Goal: Communication & Community: Answer question/provide support

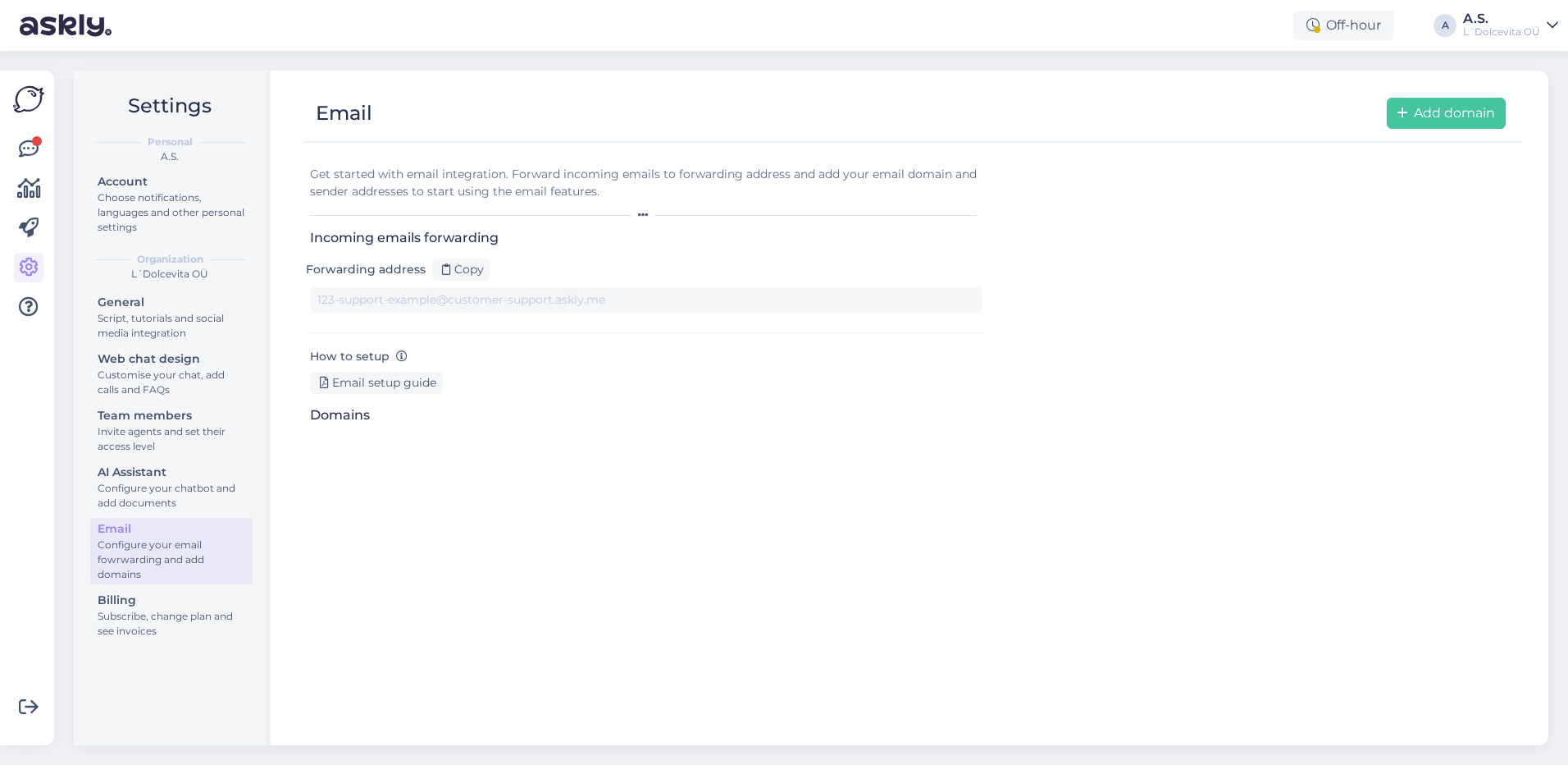
type input "[DOMAIN_NAME][EMAIL_ADDRESS][DOMAIN_NAME]"
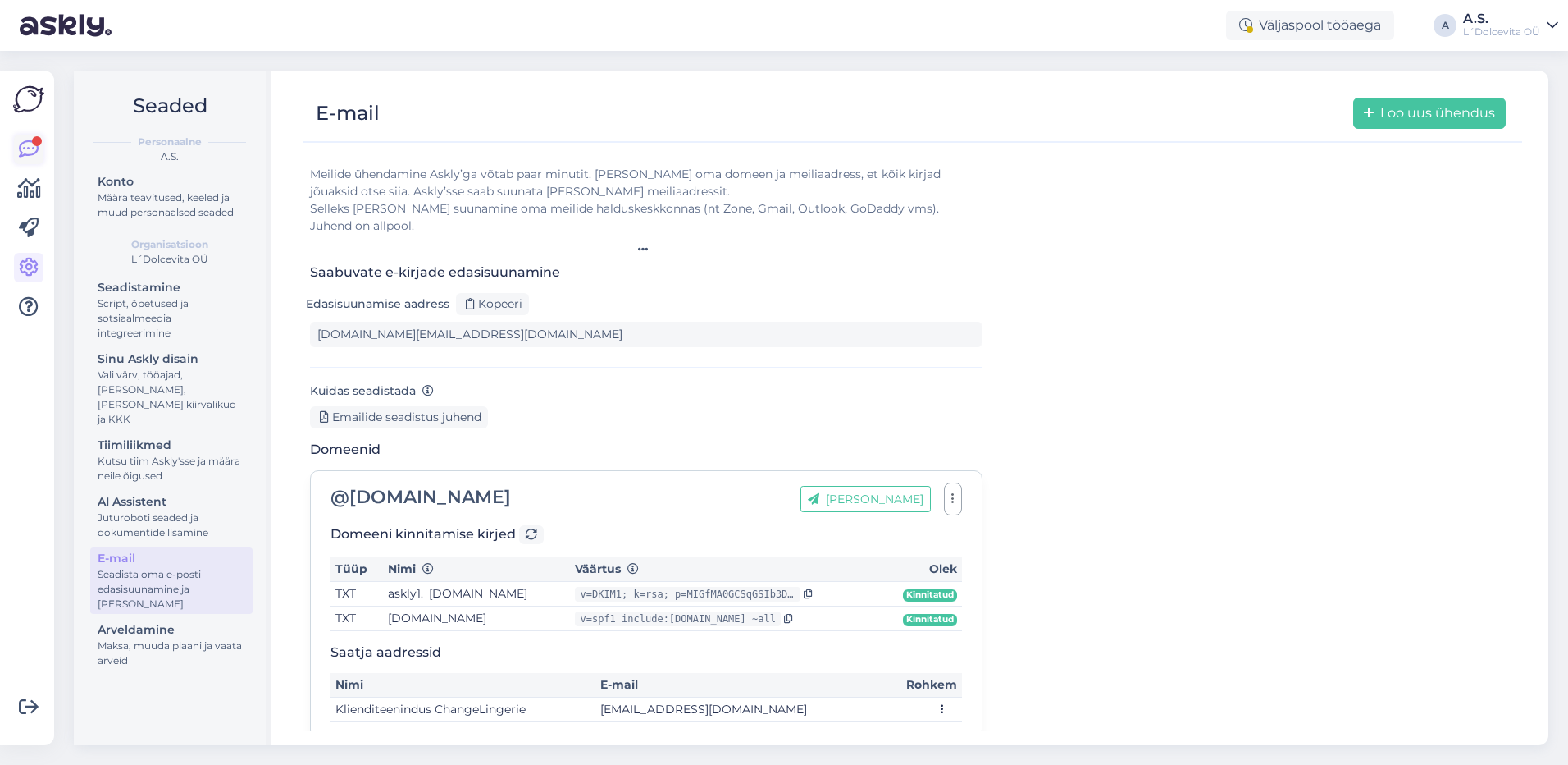
click at [29, 145] on icon at bounding box center [29, 149] width 20 height 20
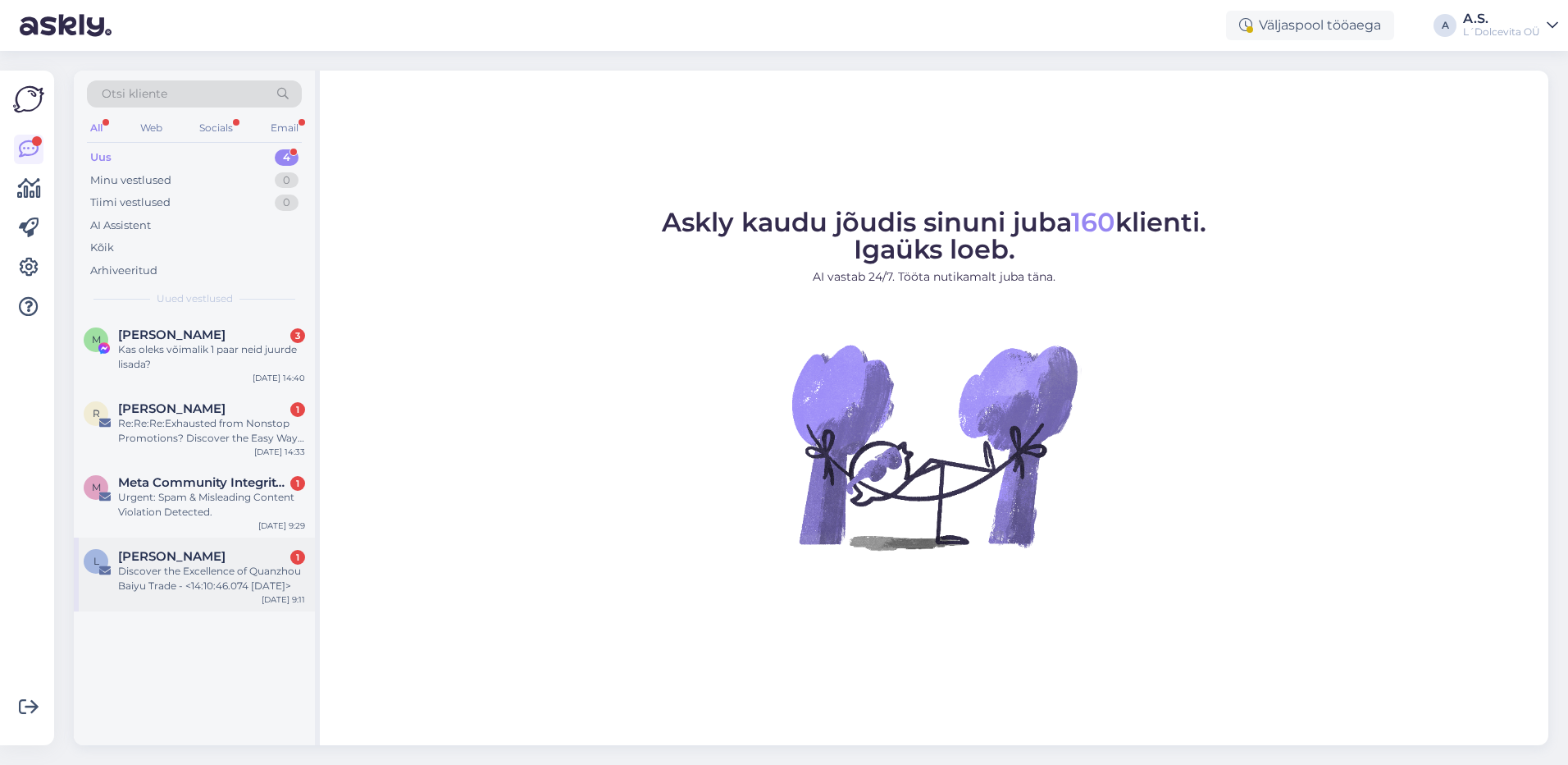
click at [208, 596] on div "L [PERSON_NAME] 1 Discover the Excellence of Quanzhou Baiyu Trade - <14:10:46.0…" at bounding box center [195, 574] width 241 height 74
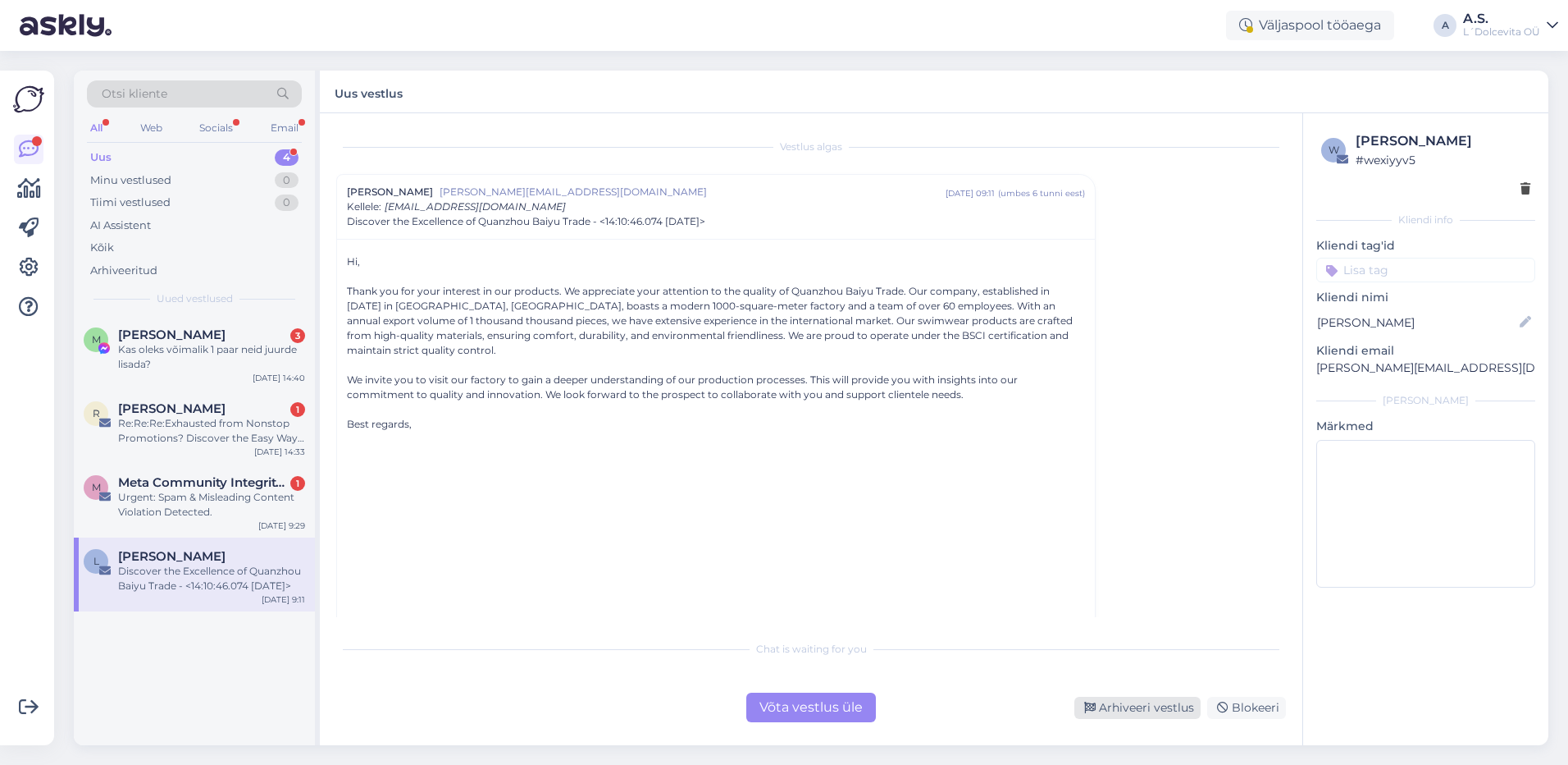
click at [1128, 705] on div "Arhiveeri vestlus" at bounding box center [1137, 708] width 126 height 22
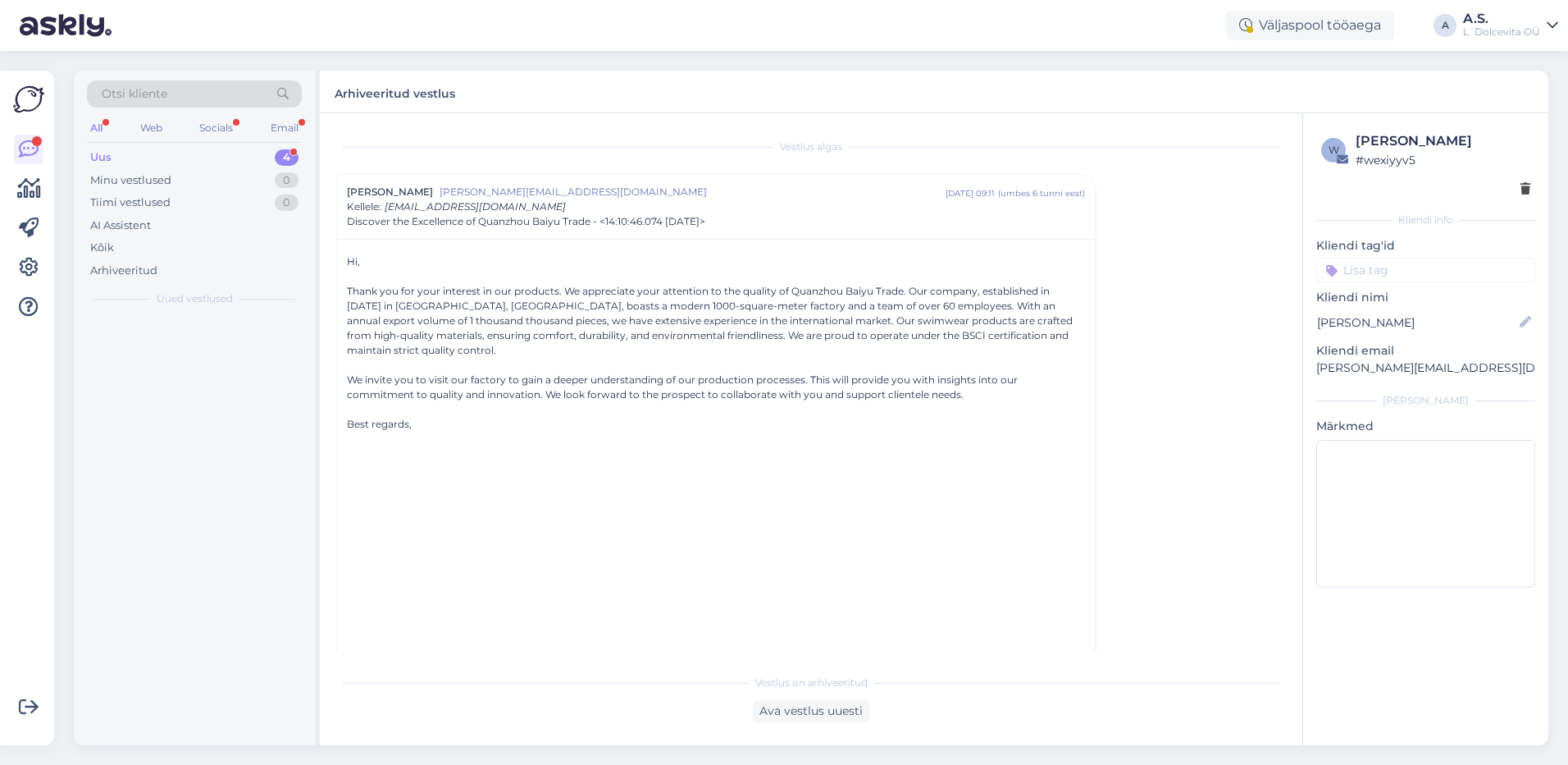
scroll to position [44, 0]
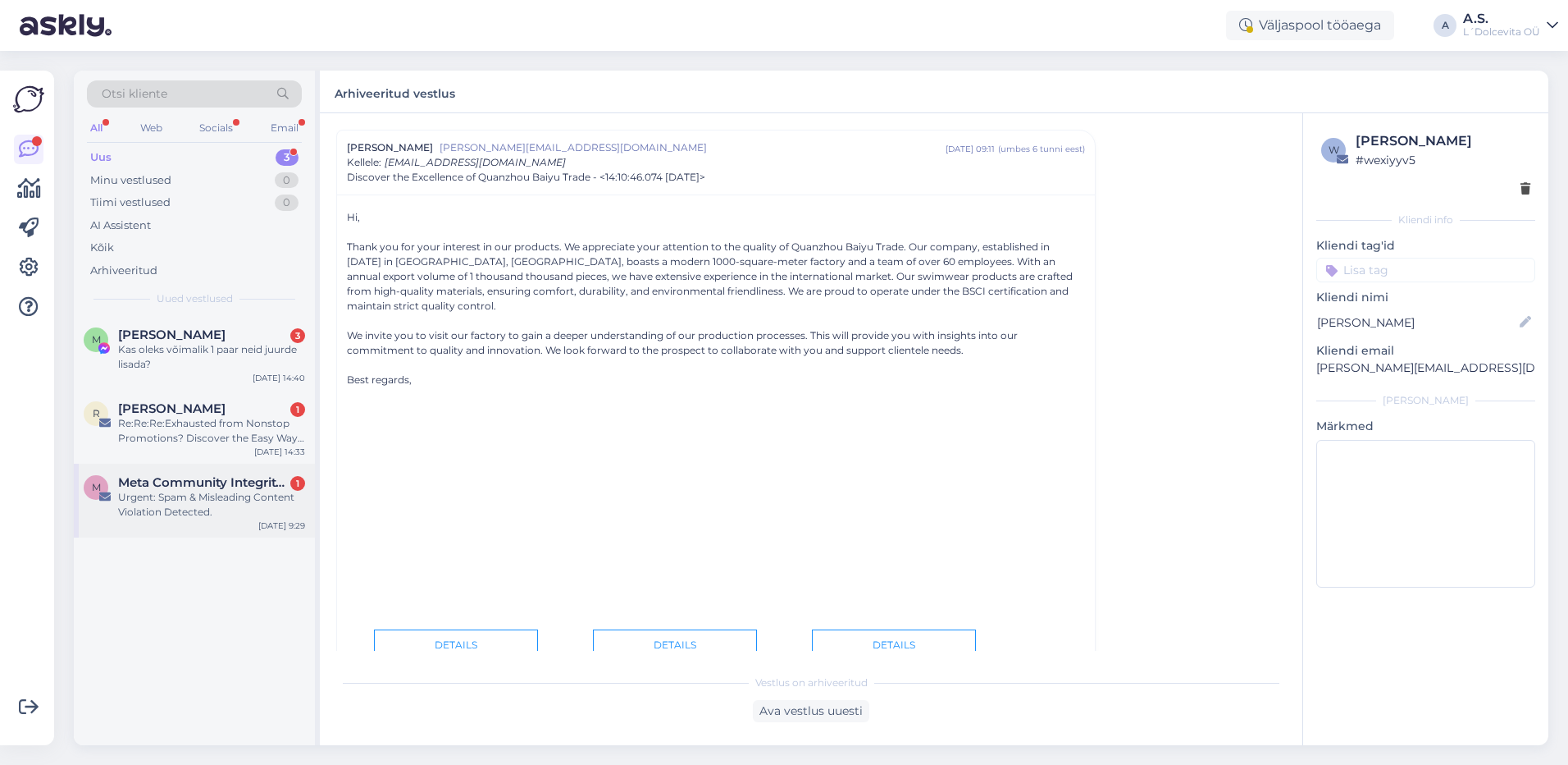
click at [250, 531] on div "M Meta Community Integrity Team. 1 Urgent: Spam & Misleading Content Violation …" at bounding box center [195, 500] width 241 height 74
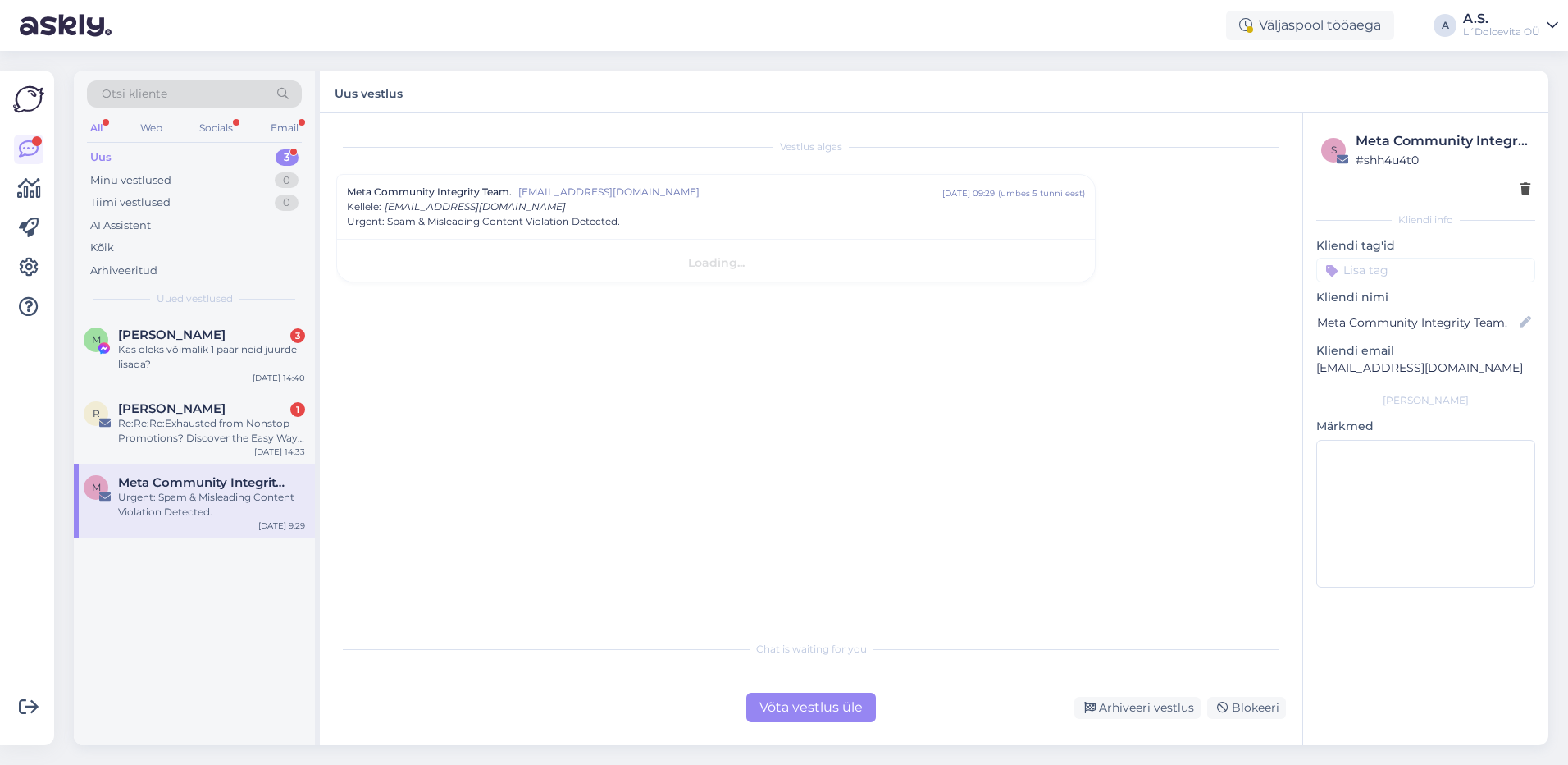
scroll to position [0, 0]
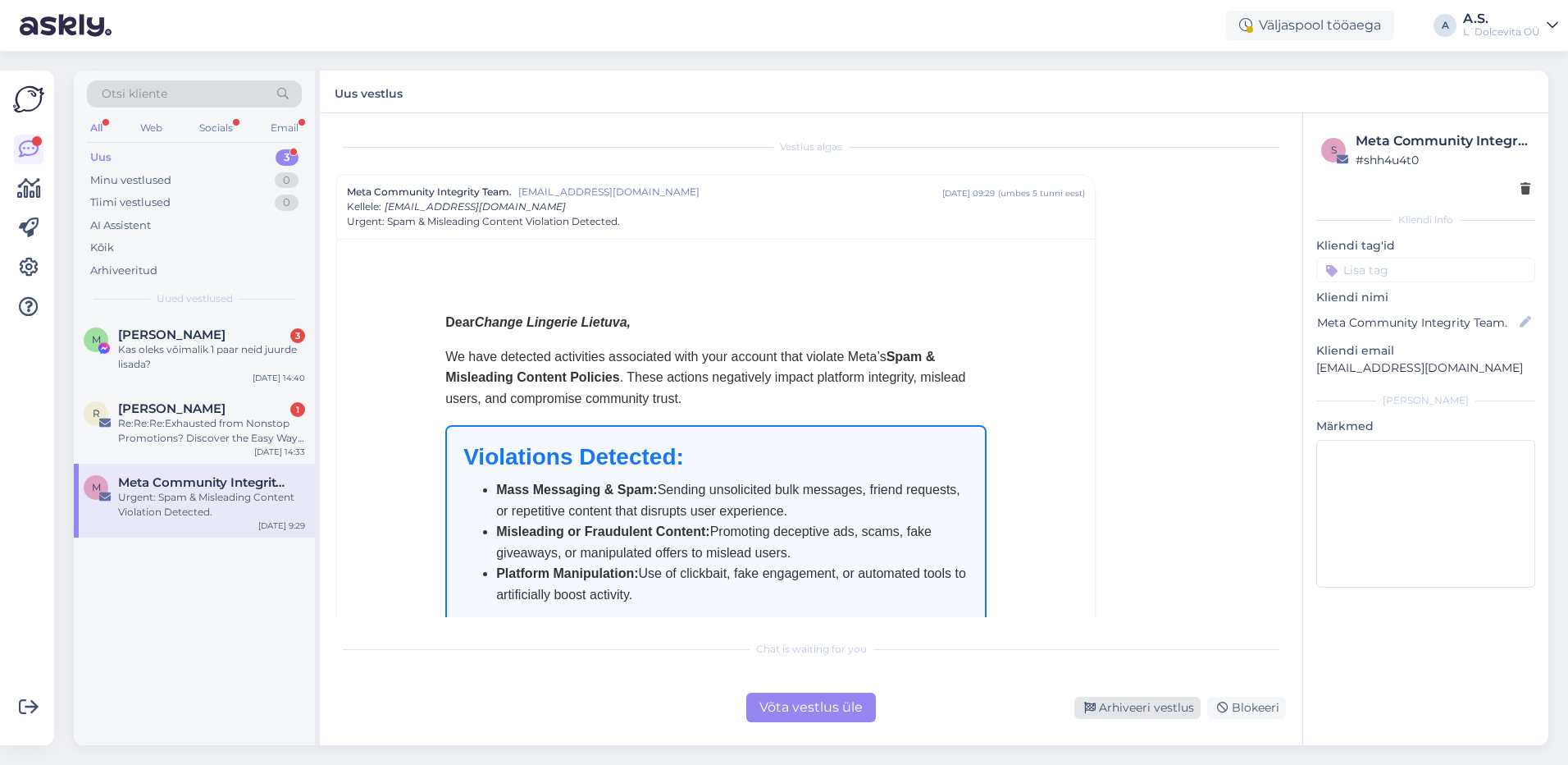
click at [1125, 707] on div "Arhiveeri vestlus" at bounding box center [1137, 708] width 126 height 22
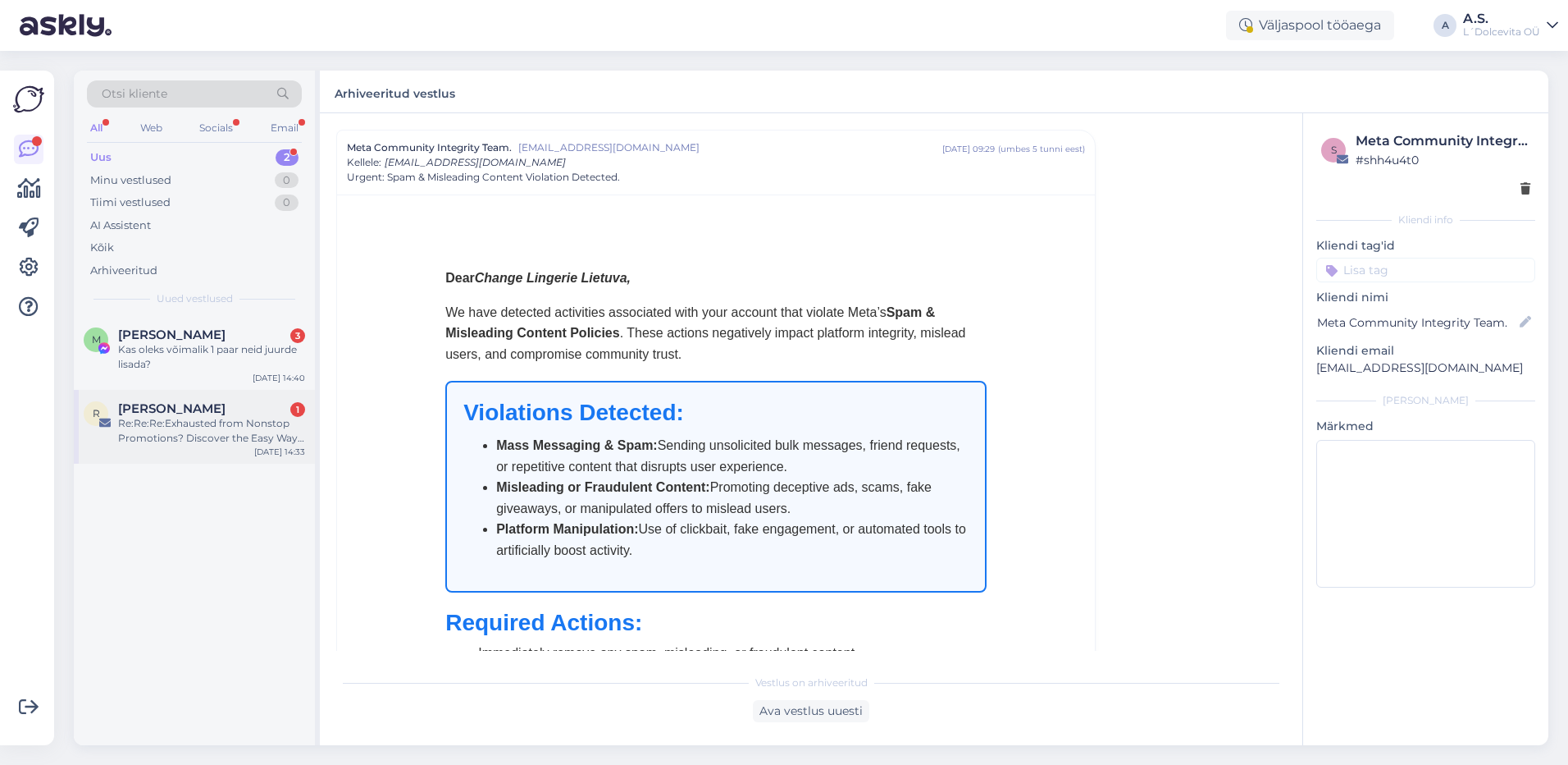
click at [225, 405] on div "[PERSON_NAME] 1" at bounding box center [211, 408] width 187 height 15
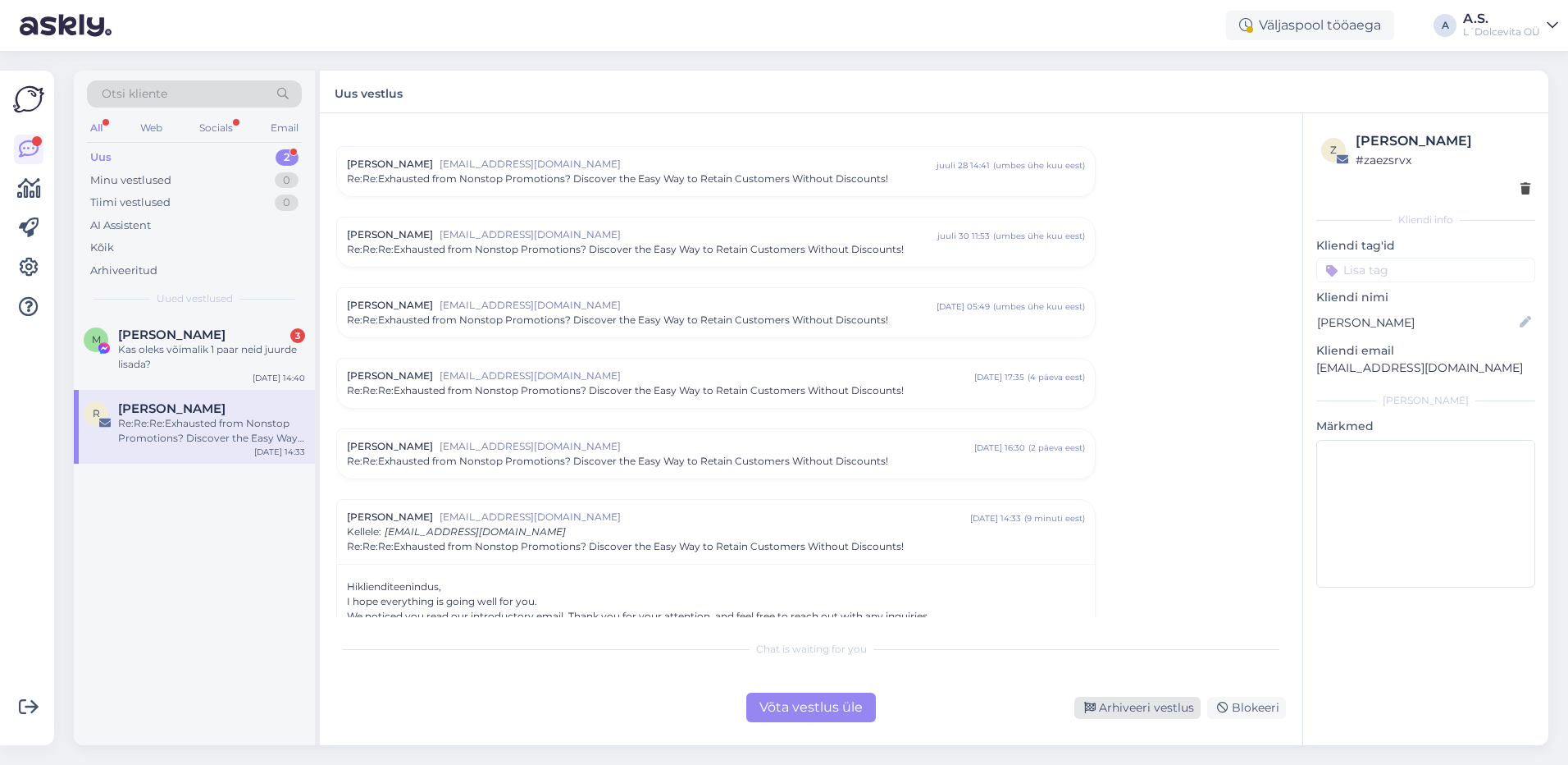
click at [1129, 708] on div "Arhiveeri vestlus" at bounding box center [1137, 708] width 126 height 22
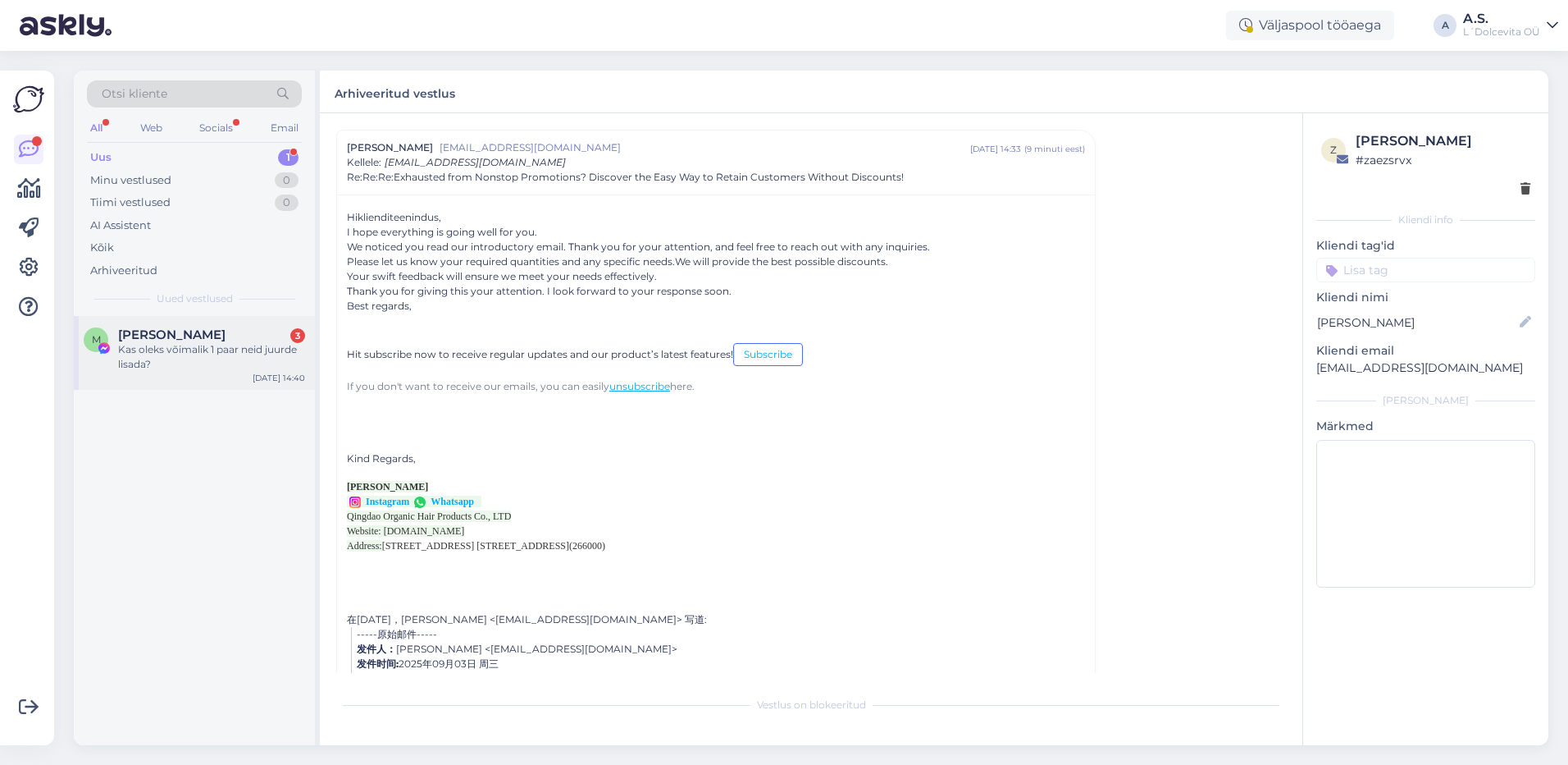
click at [209, 379] on div "M [PERSON_NAME] 3 Kas oleks võimalik 1 paar neid juurde lisada? [DATE] 14:40" at bounding box center [195, 353] width 241 height 74
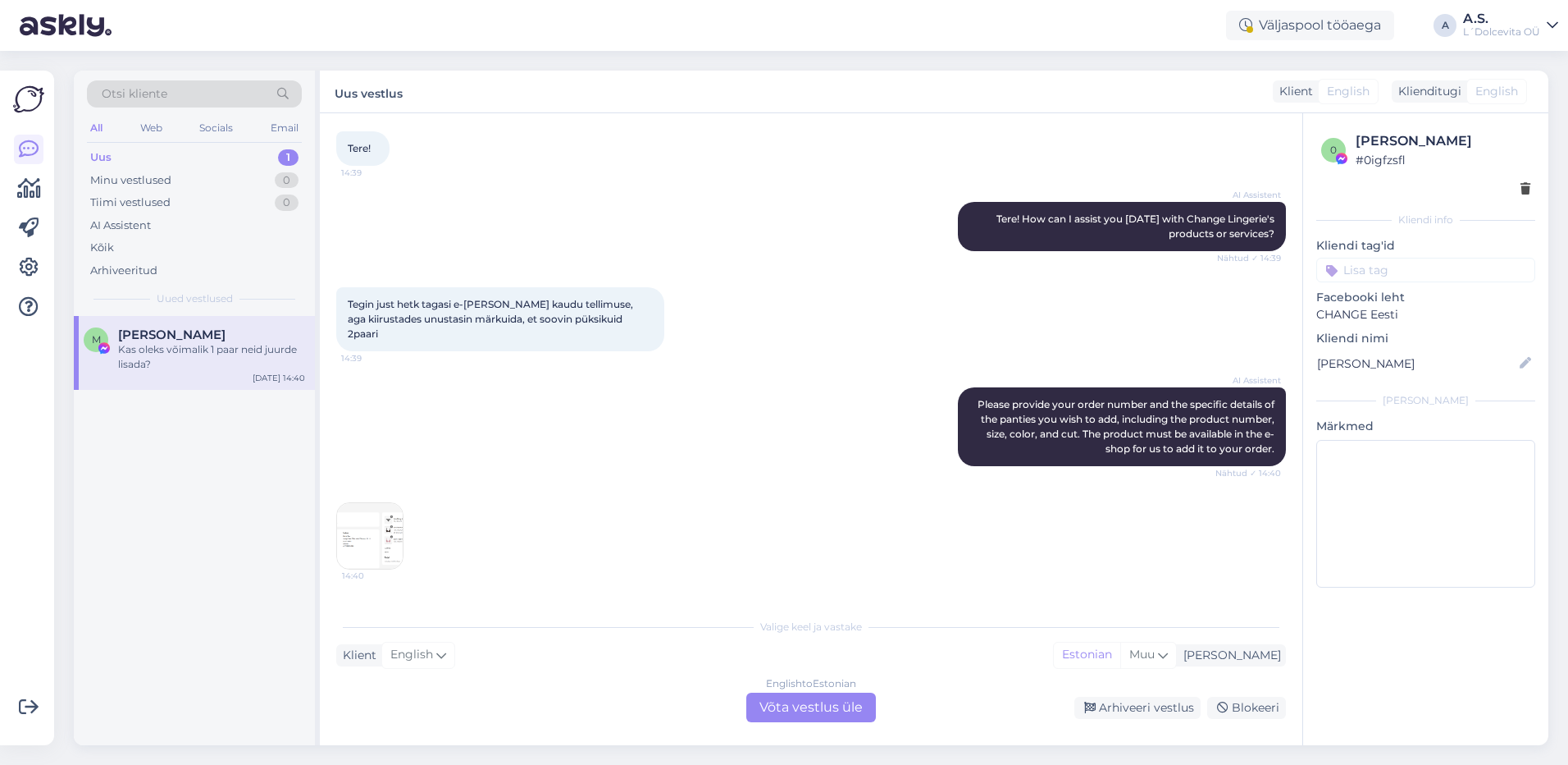
scroll to position [246, 0]
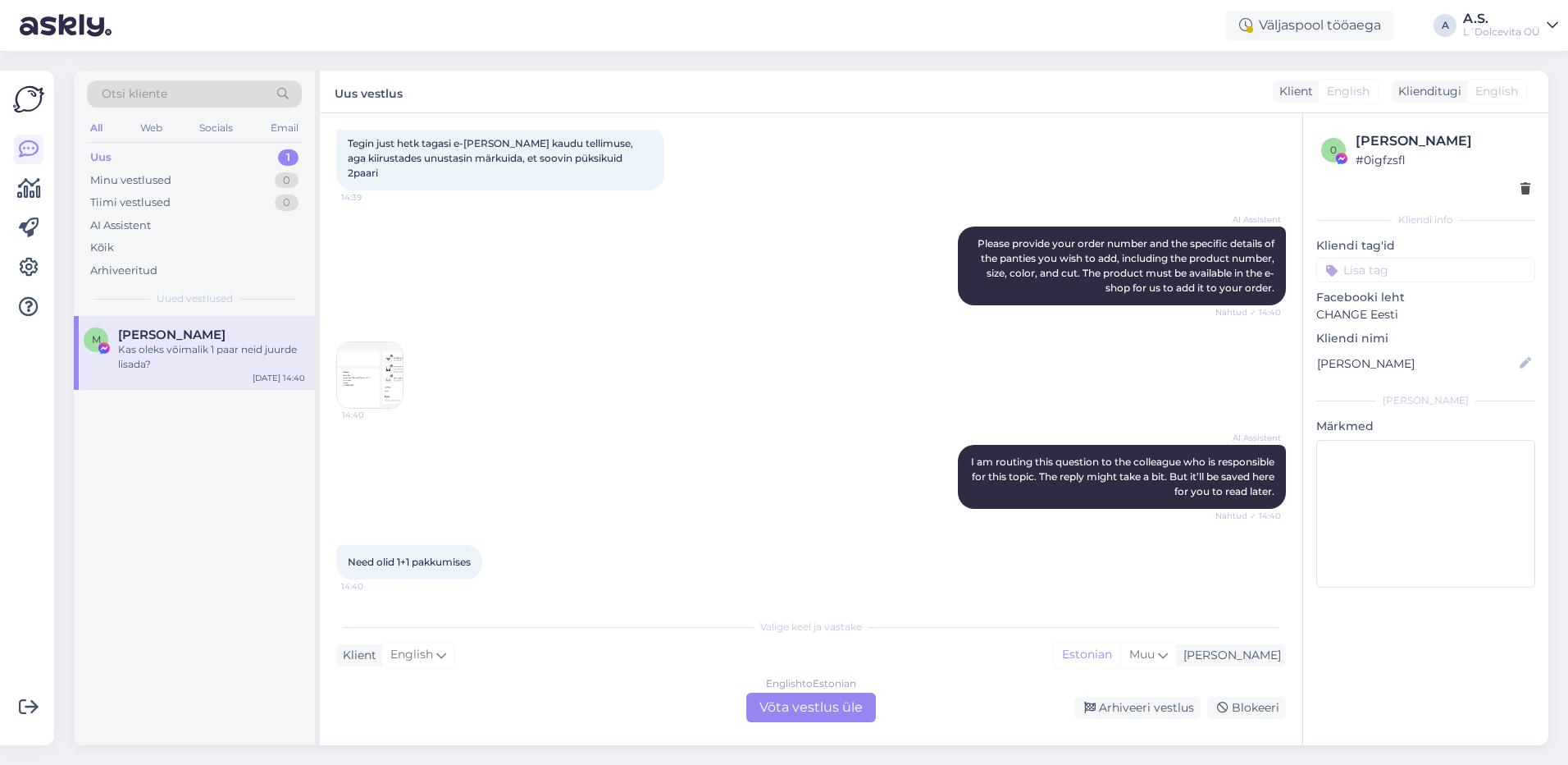
click at [362, 353] on img at bounding box center [370, 375] width 65 height 65
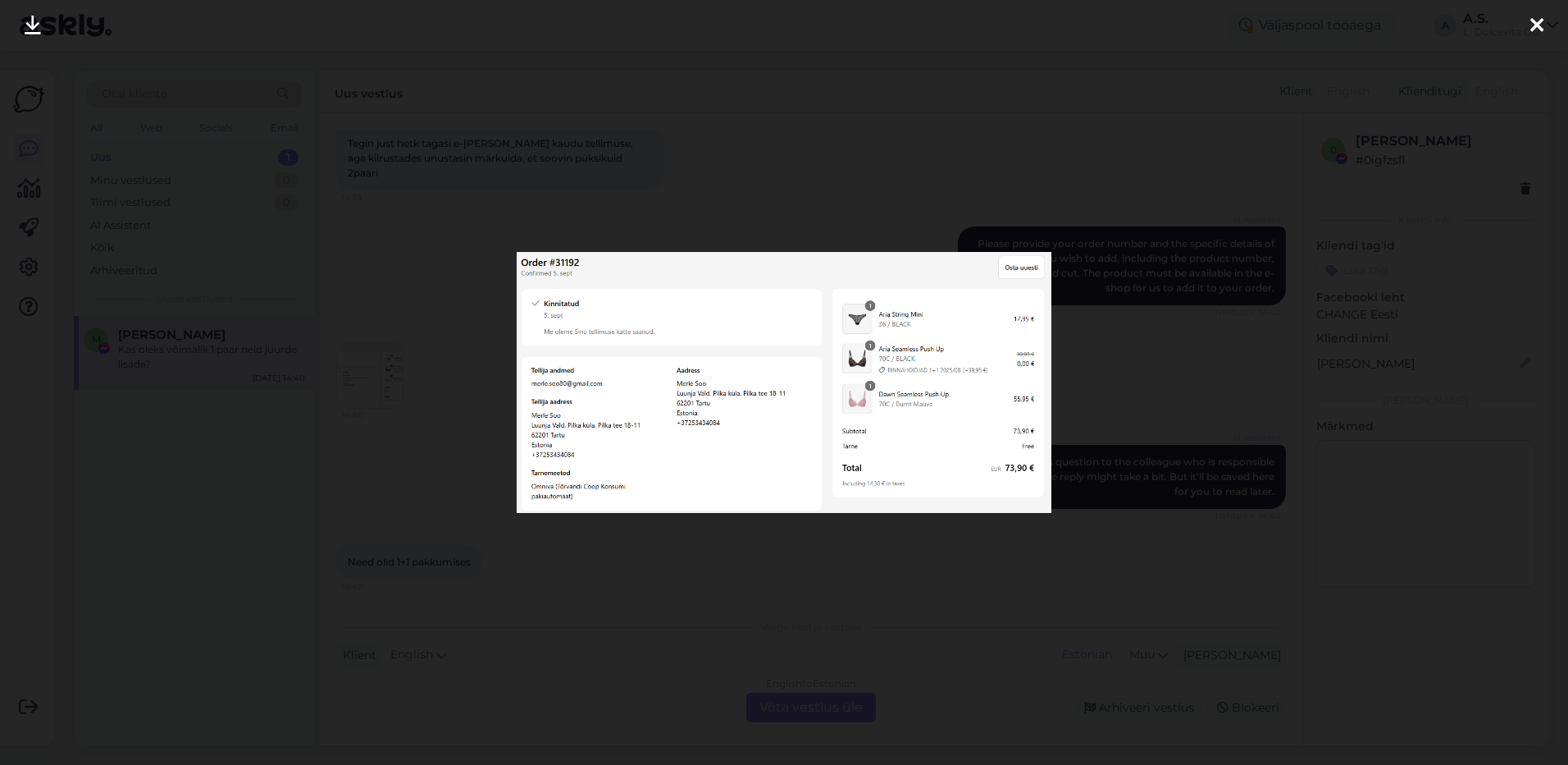
click at [1533, 23] on icon at bounding box center [1536, 27] width 13 height 22
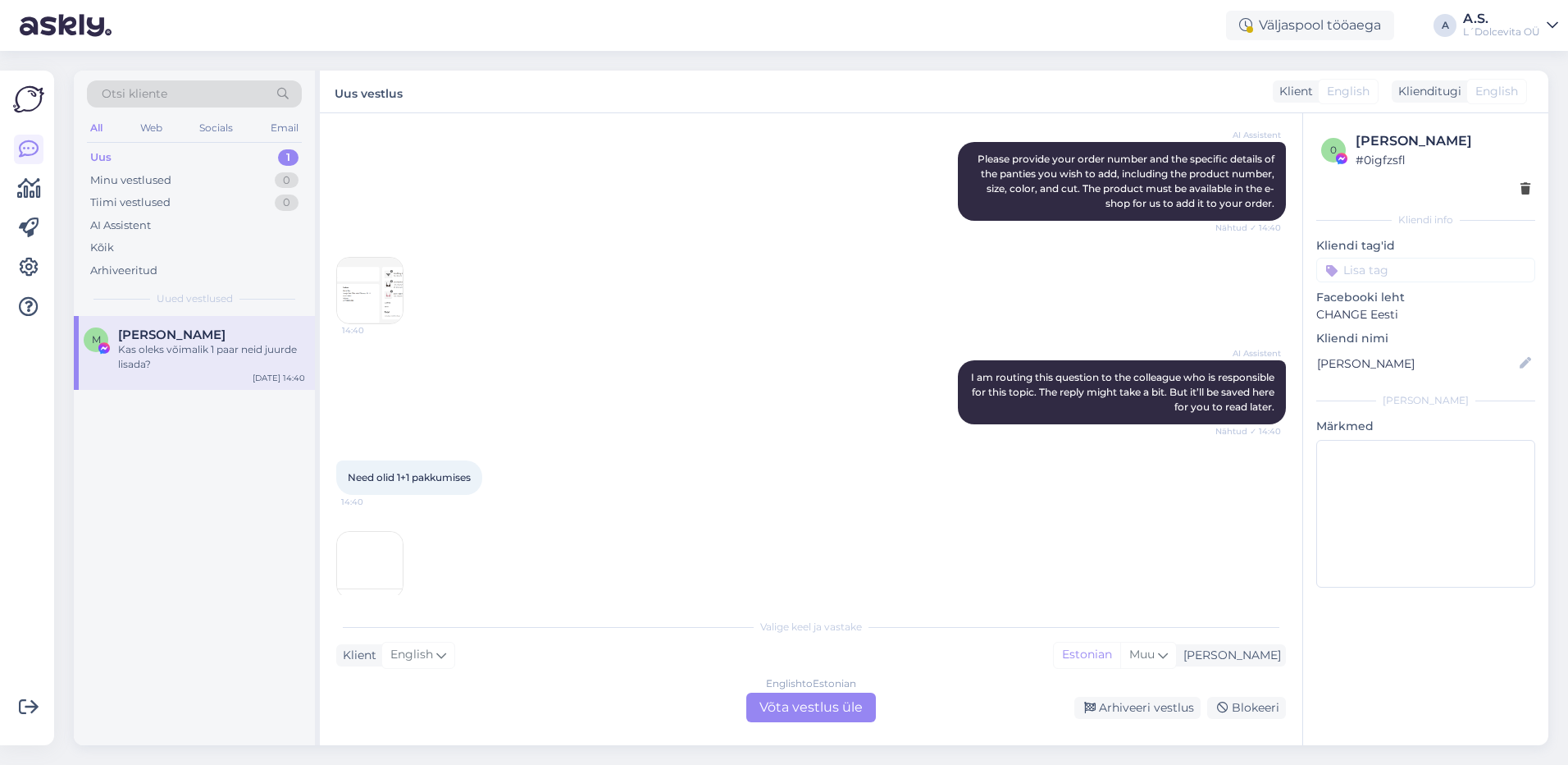
scroll to position [407, 0]
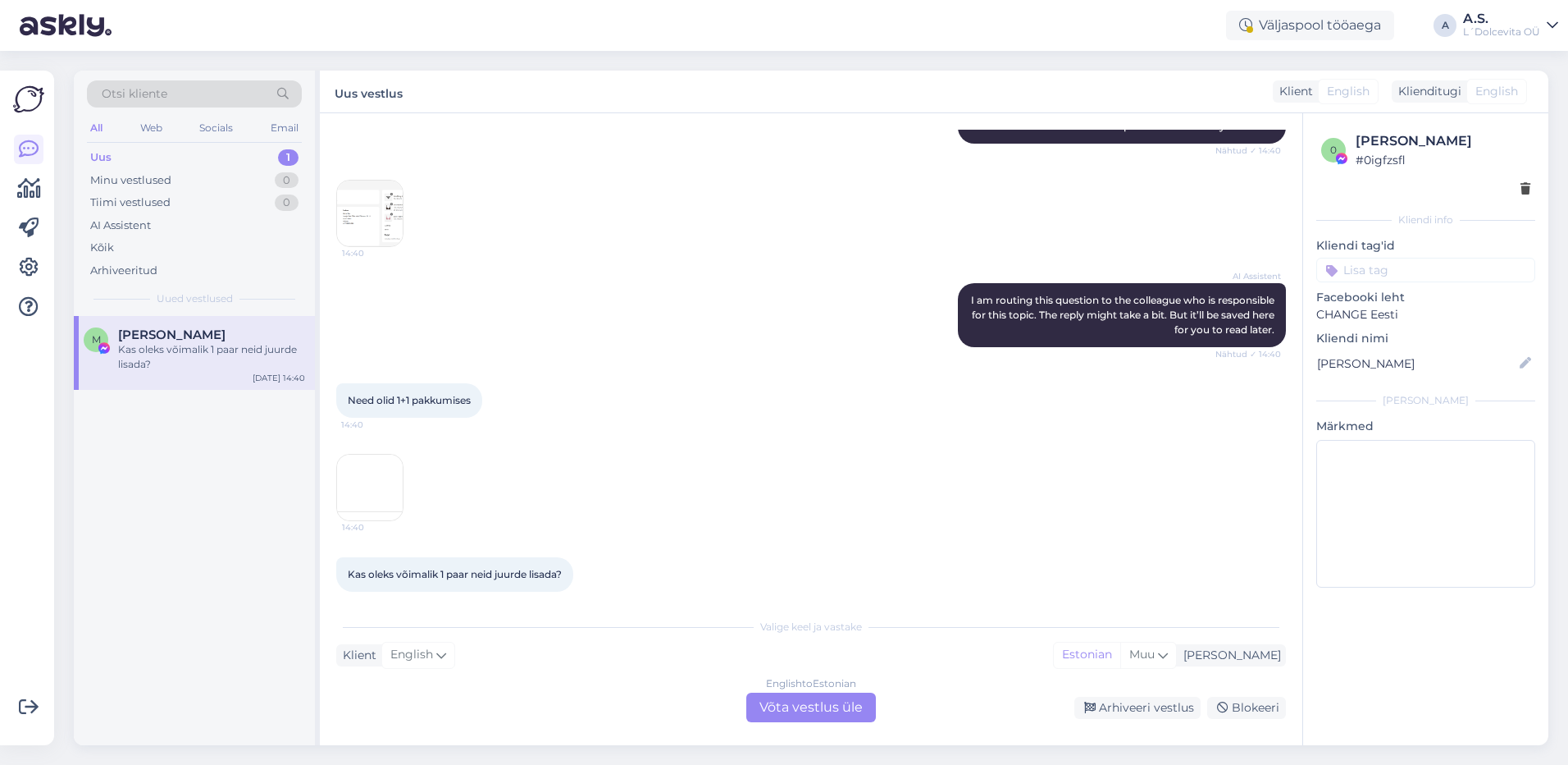
click at [370, 470] on img at bounding box center [370, 487] width 65 height 65
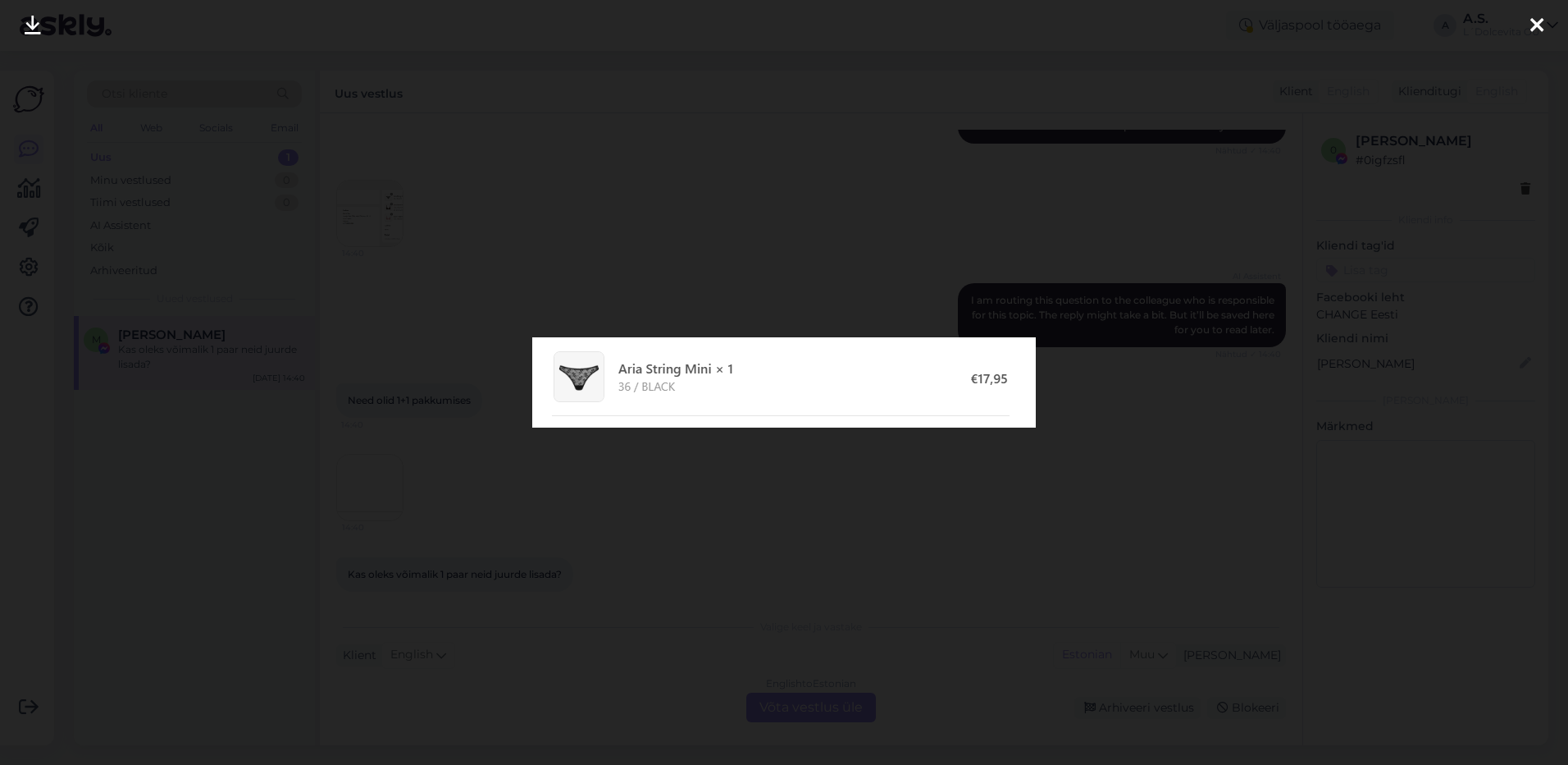
click at [1533, 25] on icon at bounding box center [1536, 27] width 13 height 22
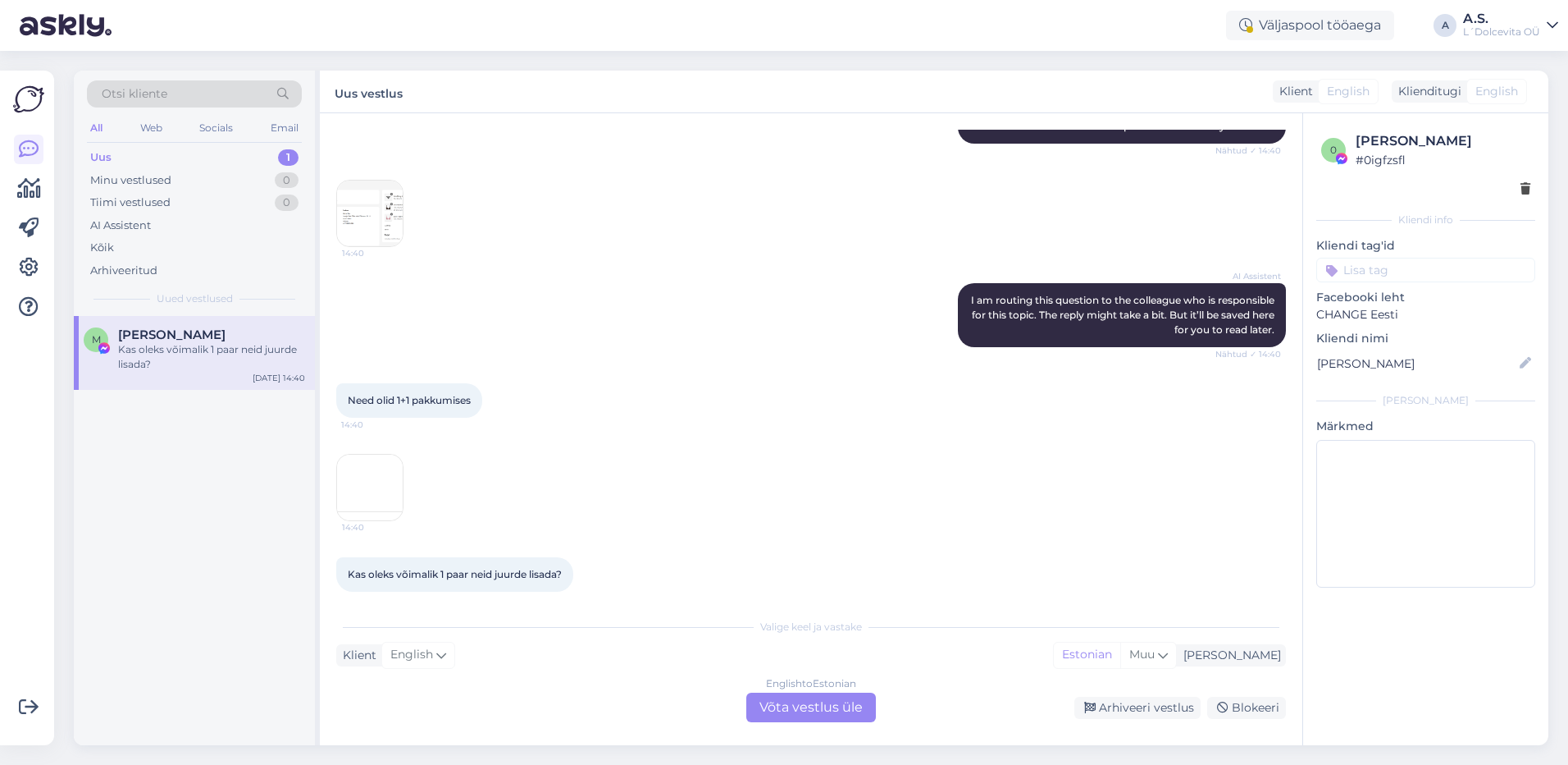
click at [837, 717] on div "English to Estonian Võta vestlus üle" at bounding box center [810, 707] width 129 height 30
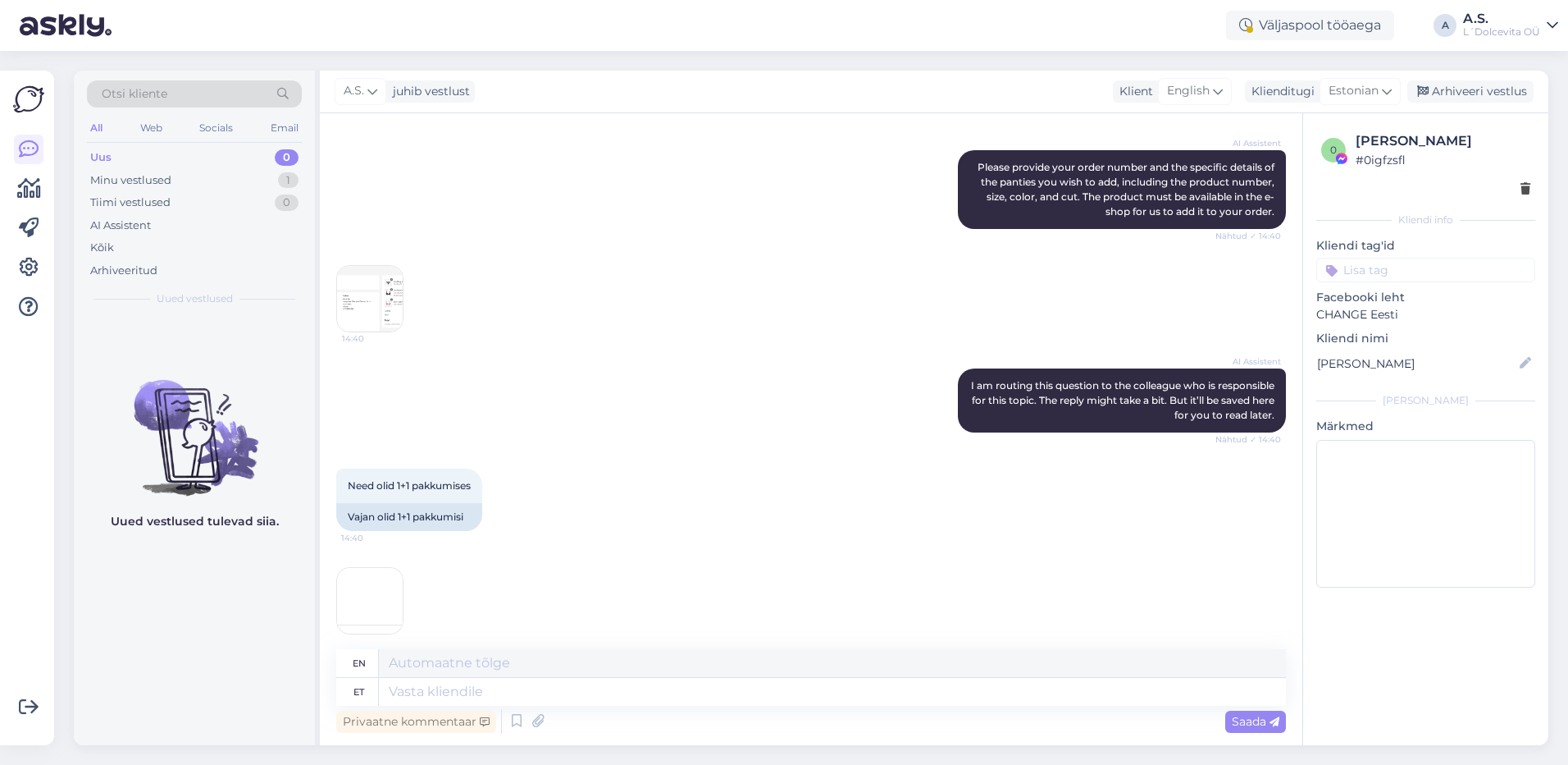
scroll to position [478, 0]
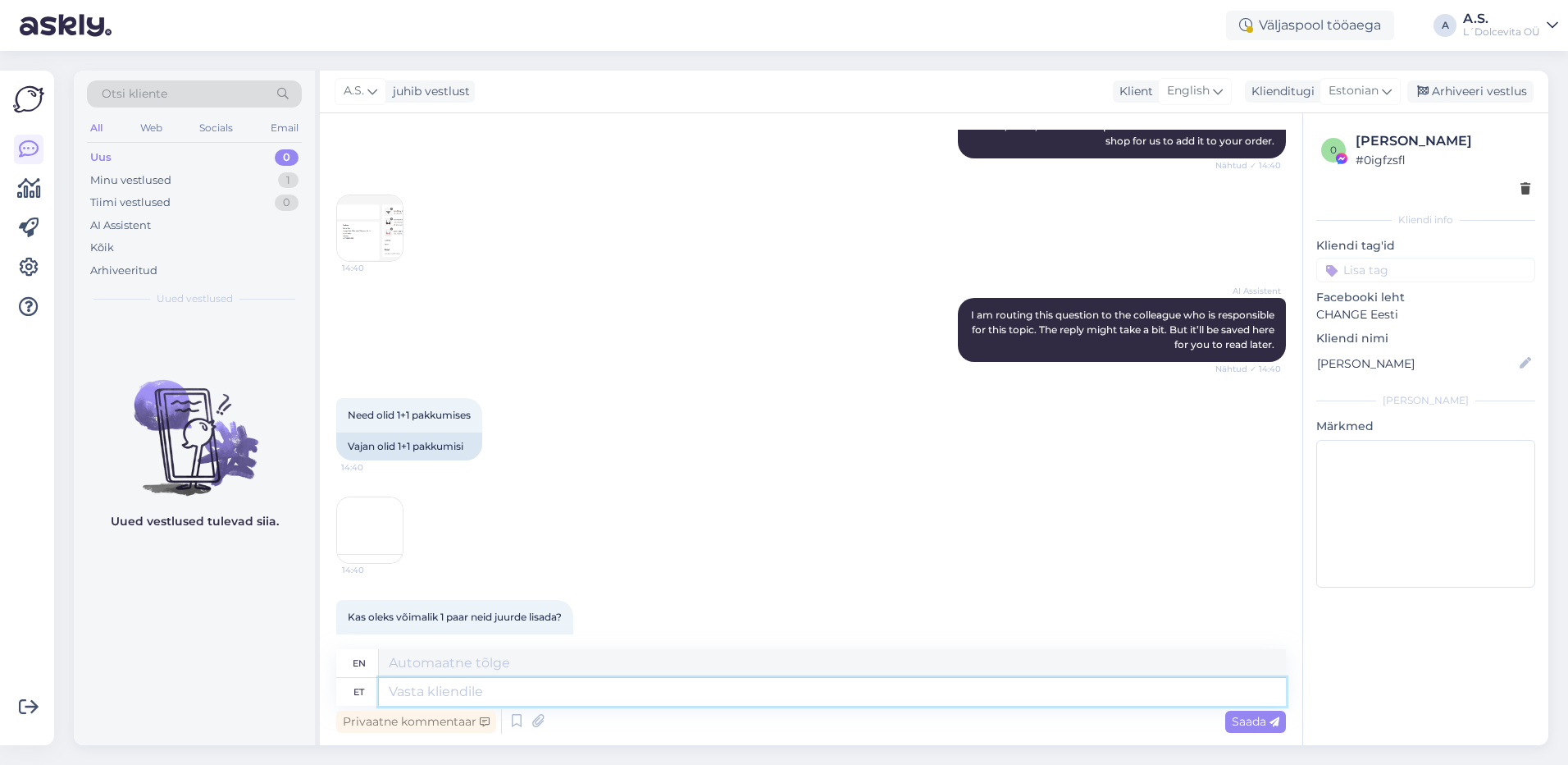
click at [409, 701] on textarea at bounding box center [832, 692] width 907 height 28
type textarea "Tere,"
type textarea "Hello,"
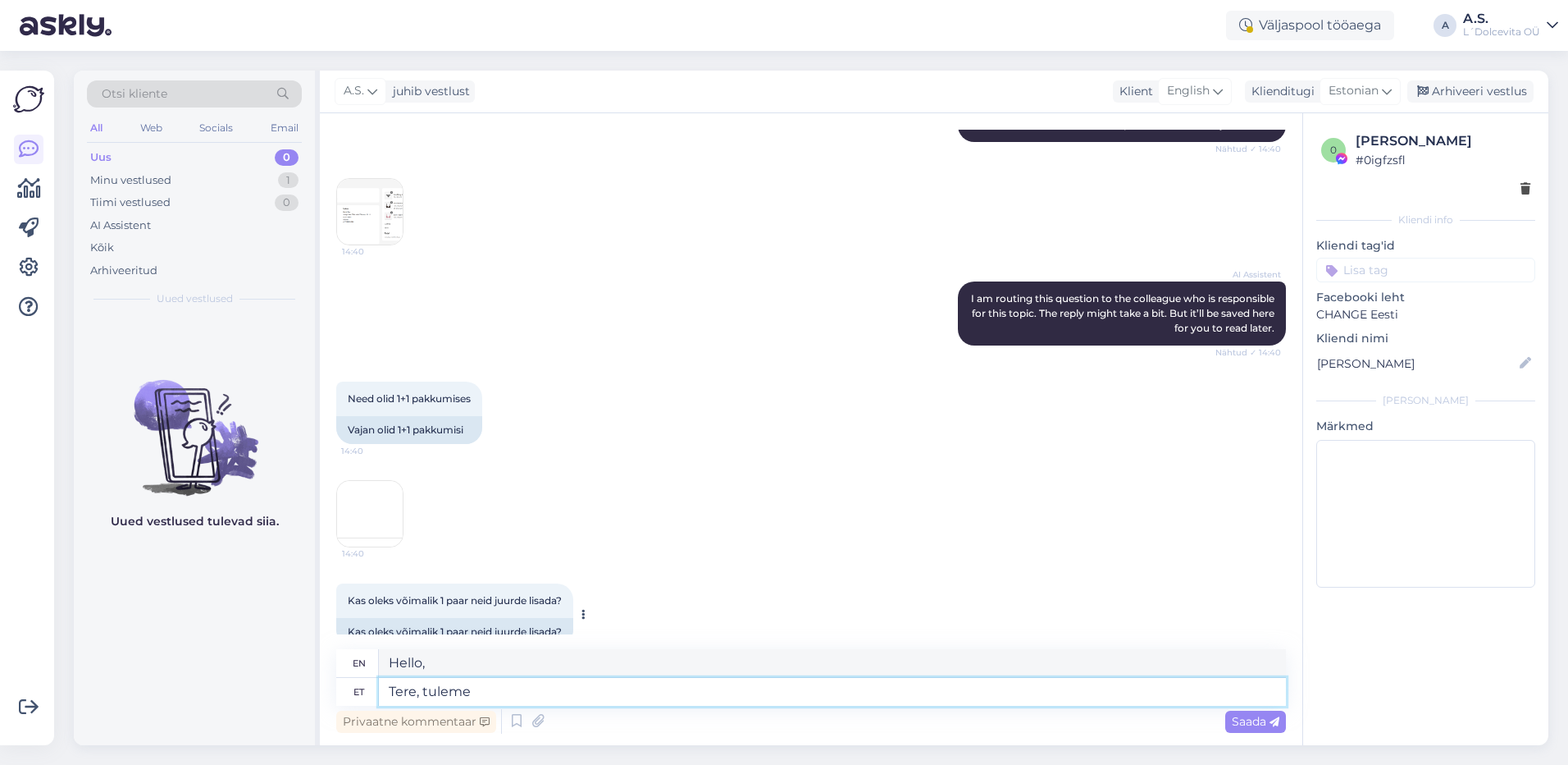
type textarea "Tere, tuleme"
type textarea "Hello, here we come."
type textarea "Tere, tuleme teile se"
type textarea "Hello, we are coming to you."
type textarea "Tere, tuleme teile seekord v"
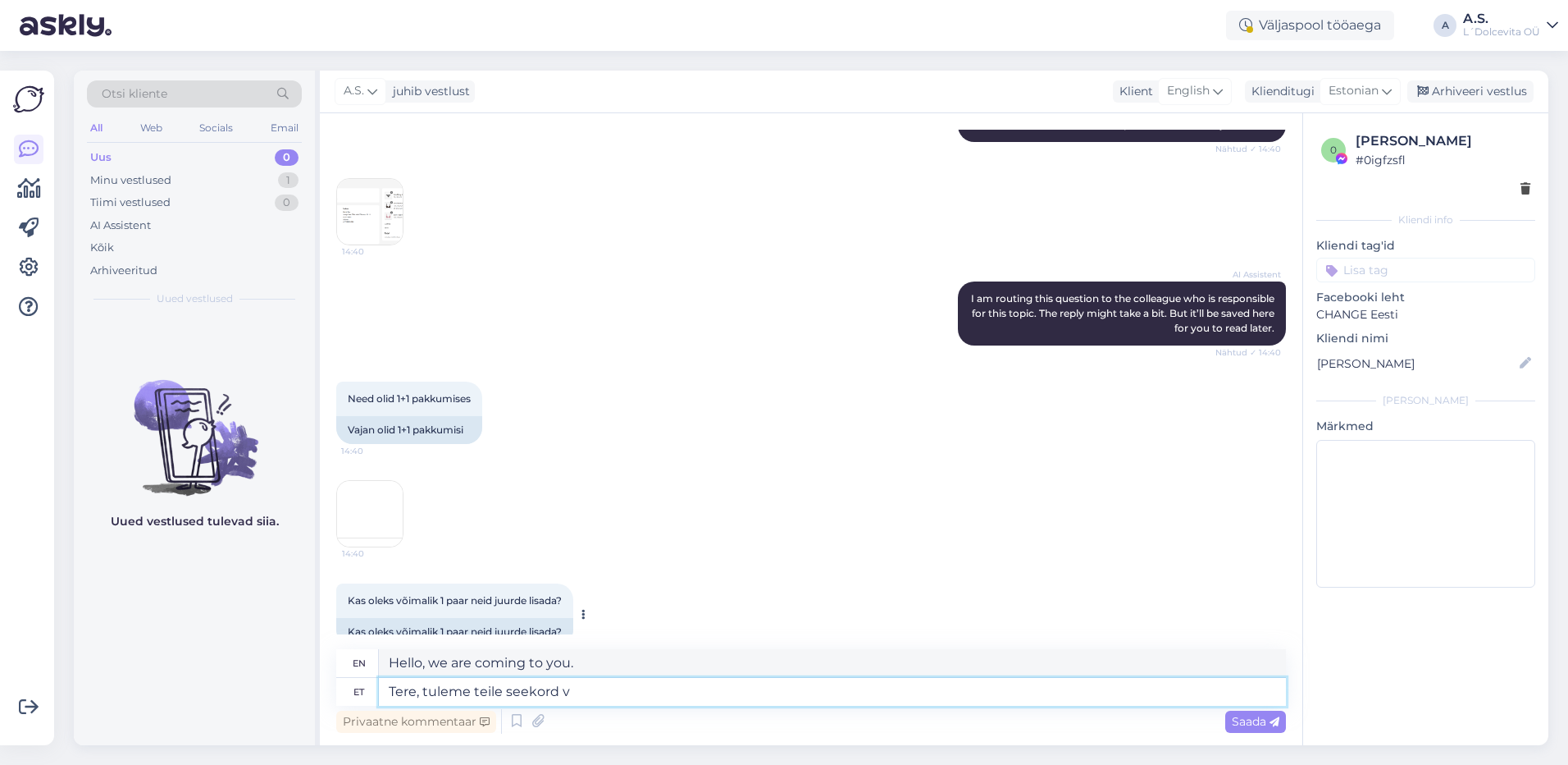
type textarea "Hello, we are coming to you this time."
type textarea "Tere, tuleme teile seekord vastu j"
type textarea "Hello, we'll meet you this time."
type textarea "Tere, tuleme teile seekord vastu ja"
type textarea "Hello, we will meet you this time and"
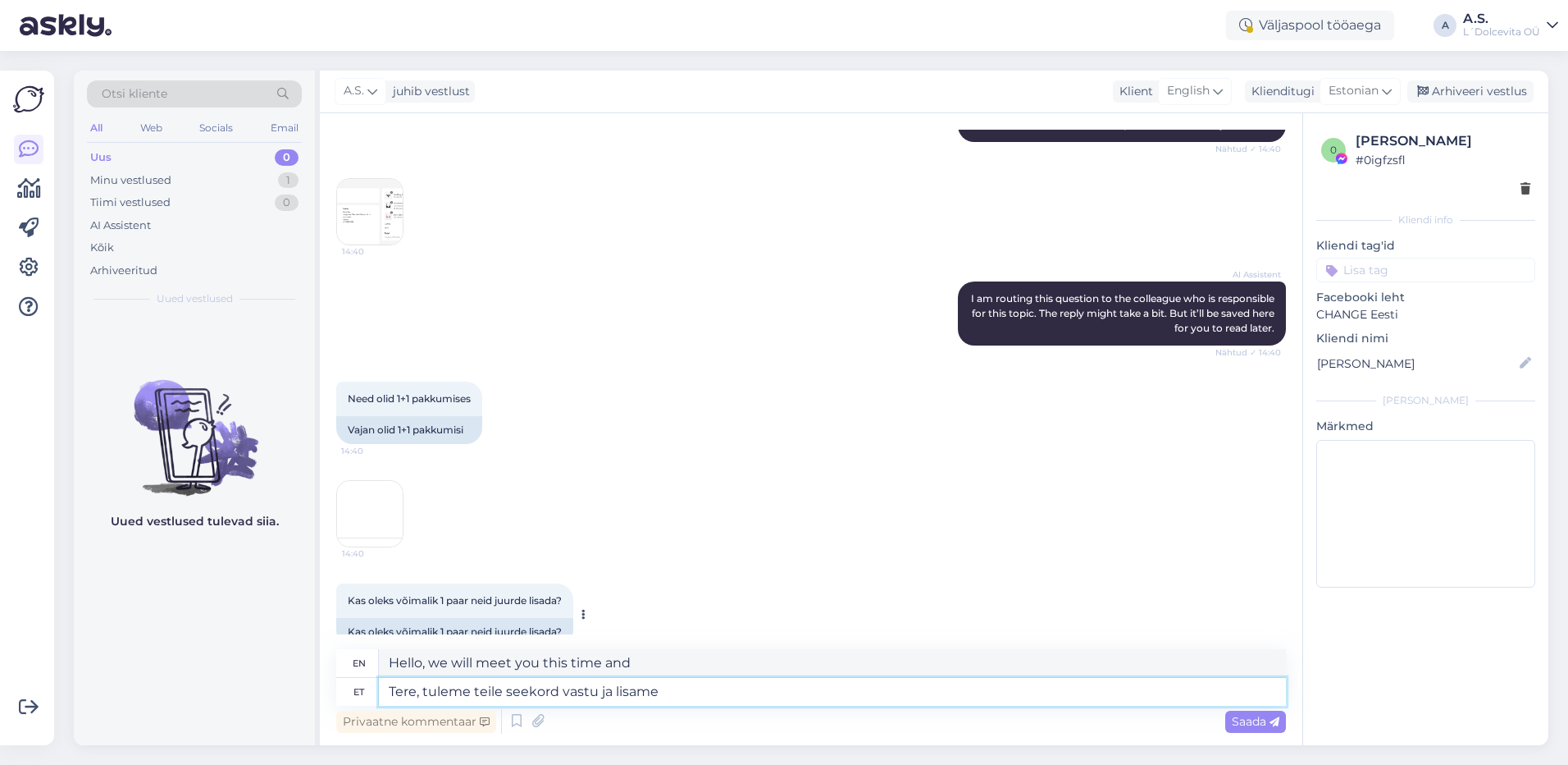
type textarea "Tere, tuleme teile seekord vastu ja lisame"
type textarea "Hello, we will meet you this time and add"
type textarea "Tere, tuleme teile seekord vastu ja lisame juurde p"
type textarea "Hello, we will meet you this time and add more"
type textarea "Tere, tuleme teile seekord vastu ja lisame juurde püksikud"
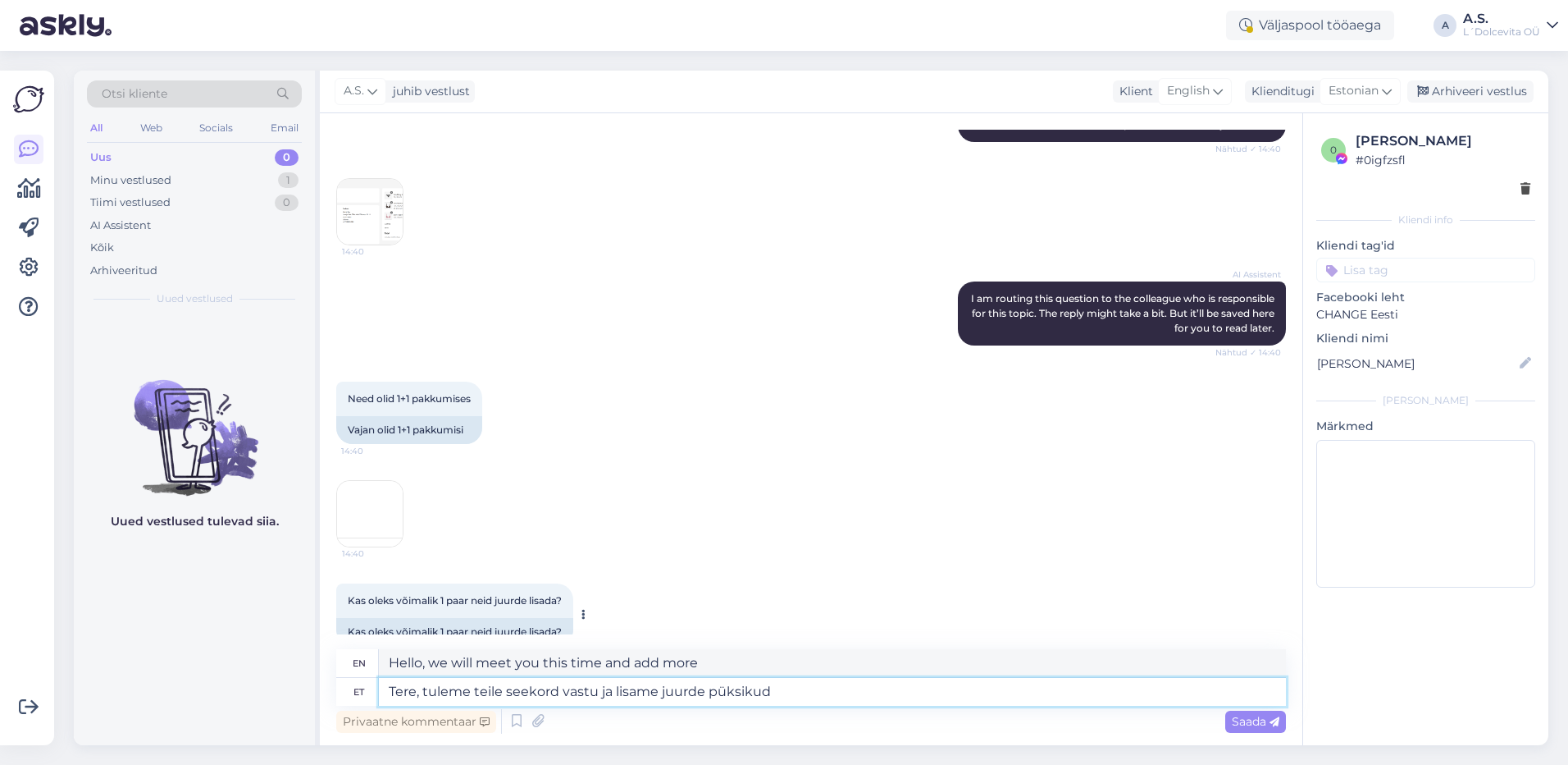
type textarea "Hello, we'll meet you this time and add panties"
type textarea "Tere, tuleme teile seekord vastu ja lisame juurde püksikud"
click at [1246, 722] on span "Saada" at bounding box center [1256, 721] width 47 height 15
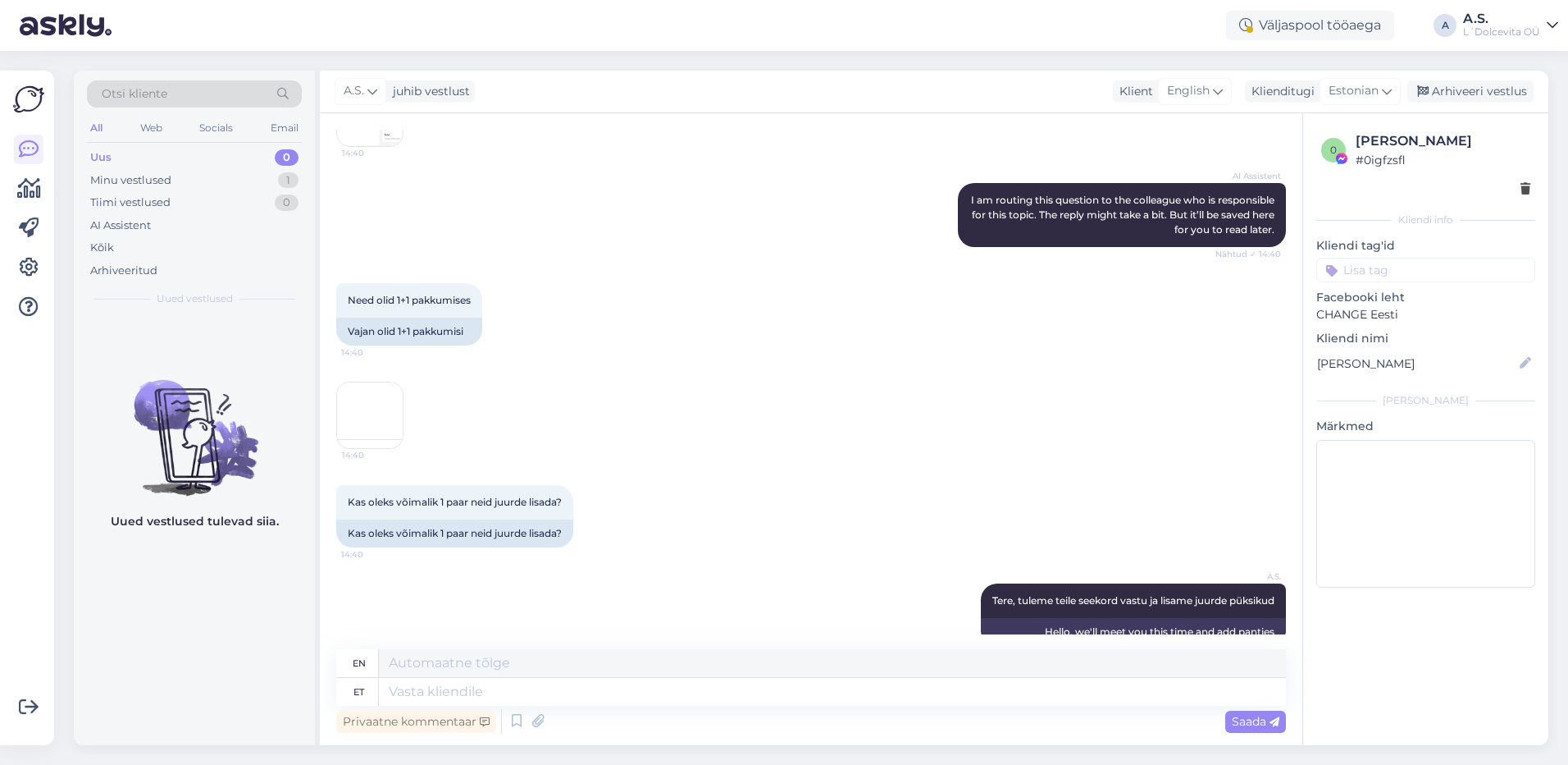
scroll to position [692, 0]
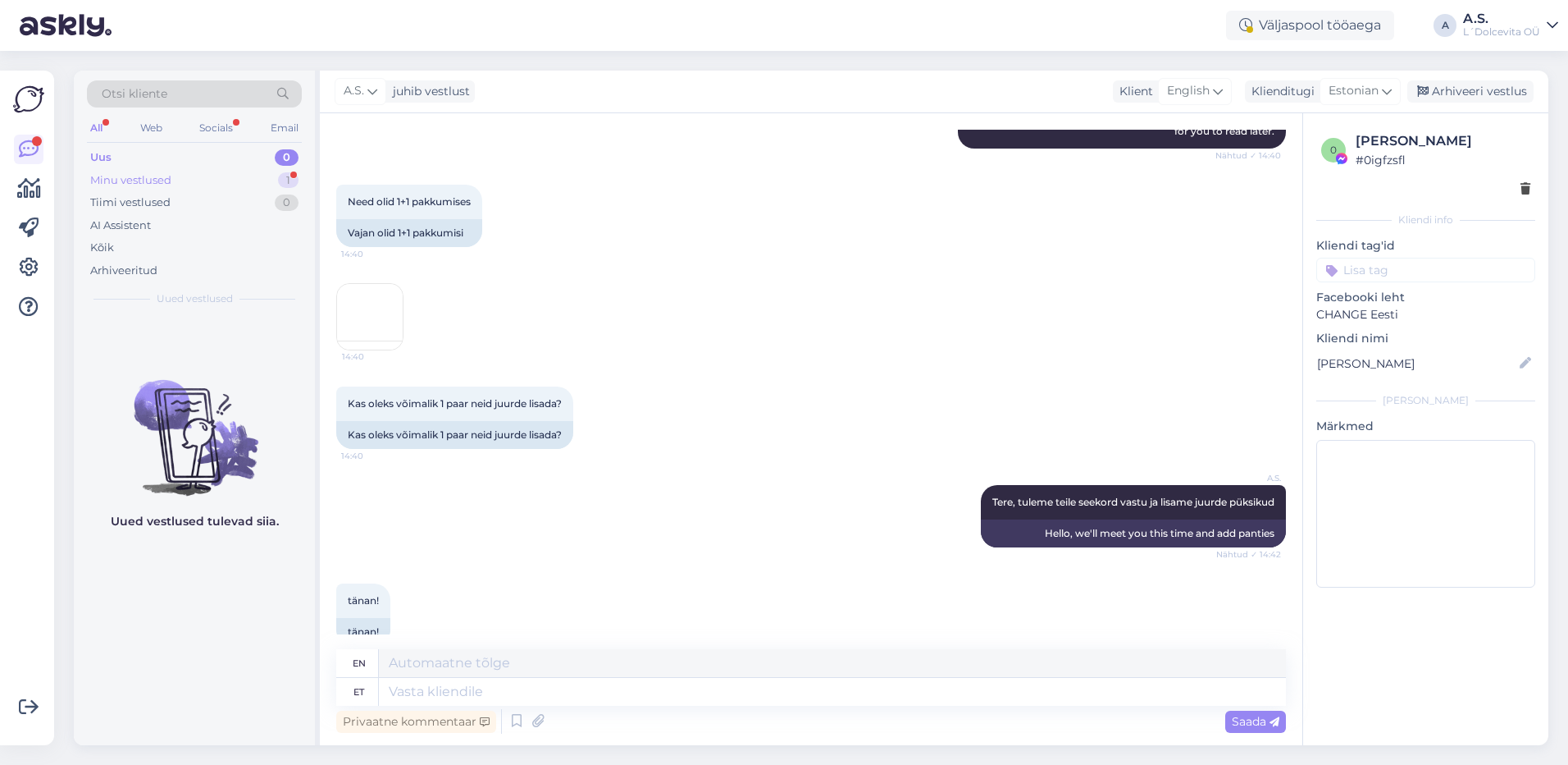
click at [126, 179] on div "Minu vestlused" at bounding box center [130, 180] width 81 height 17
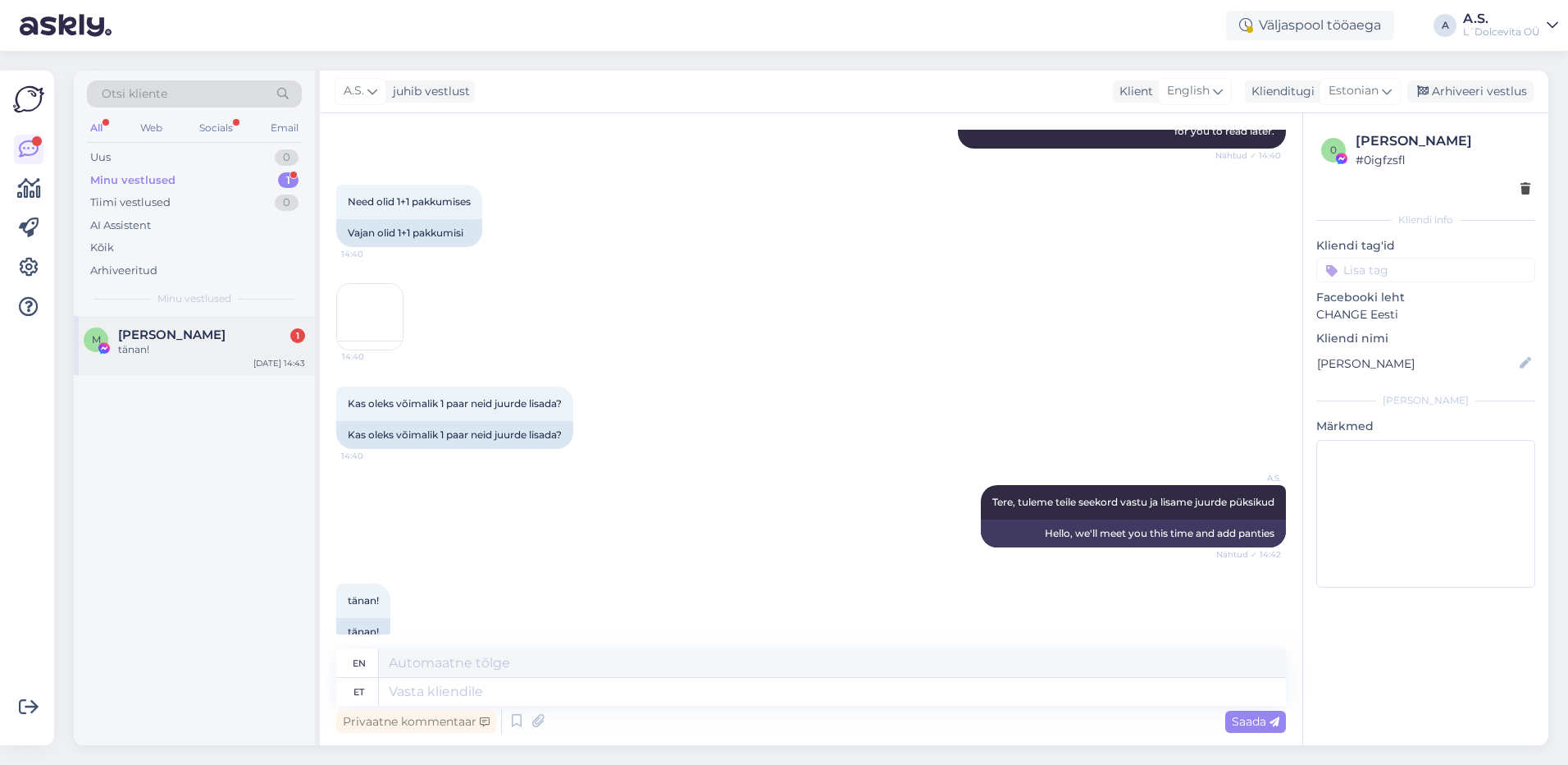
click at [134, 341] on span "[PERSON_NAME]" at bounding box center [172, 334] width 108 height 15
